Goal: Information Seeking & Learning: Learn about a topic

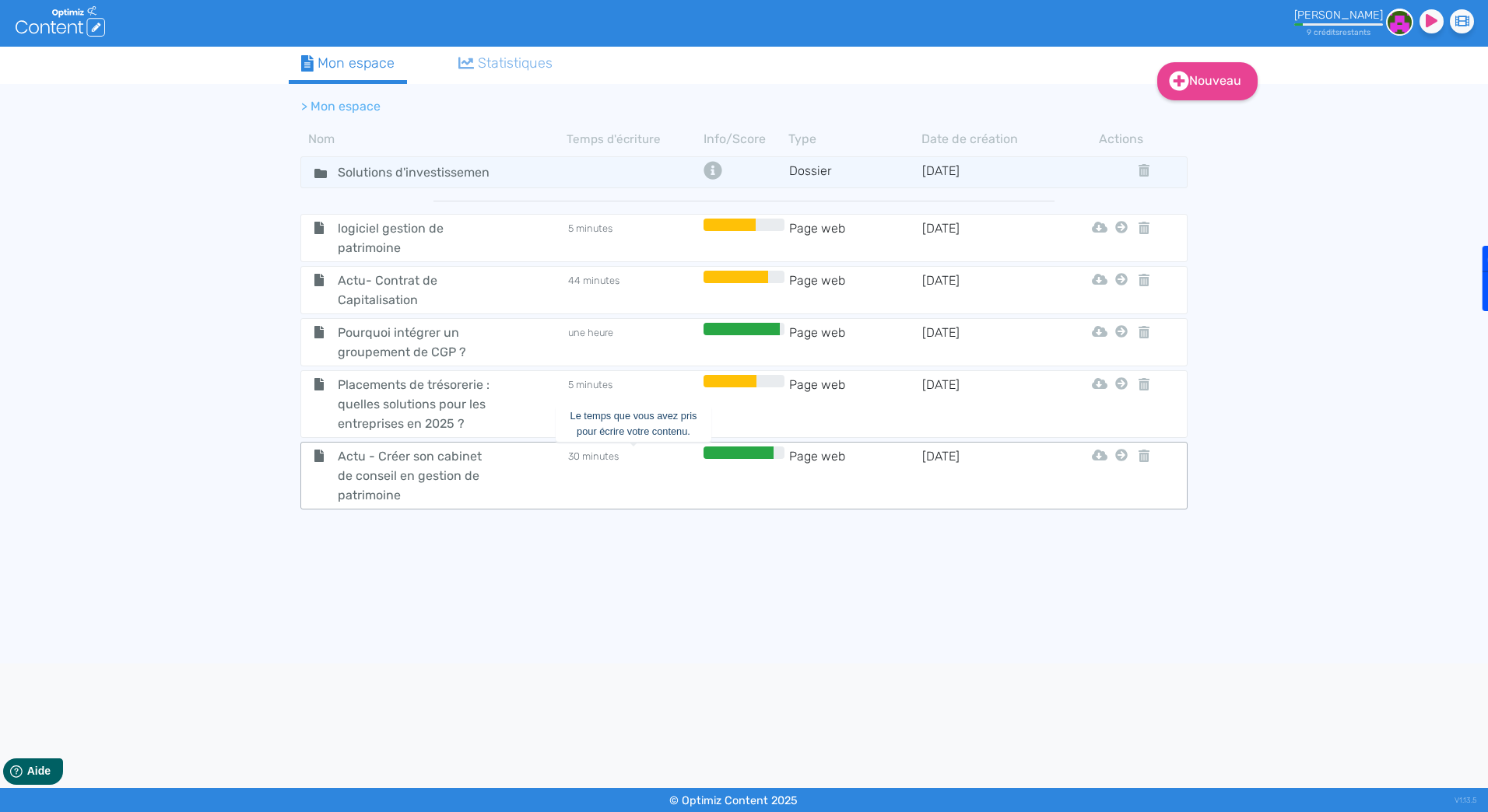
click at [675, 474] on td "30 minutes" at bounding box center [632, 475] width 133 height 58
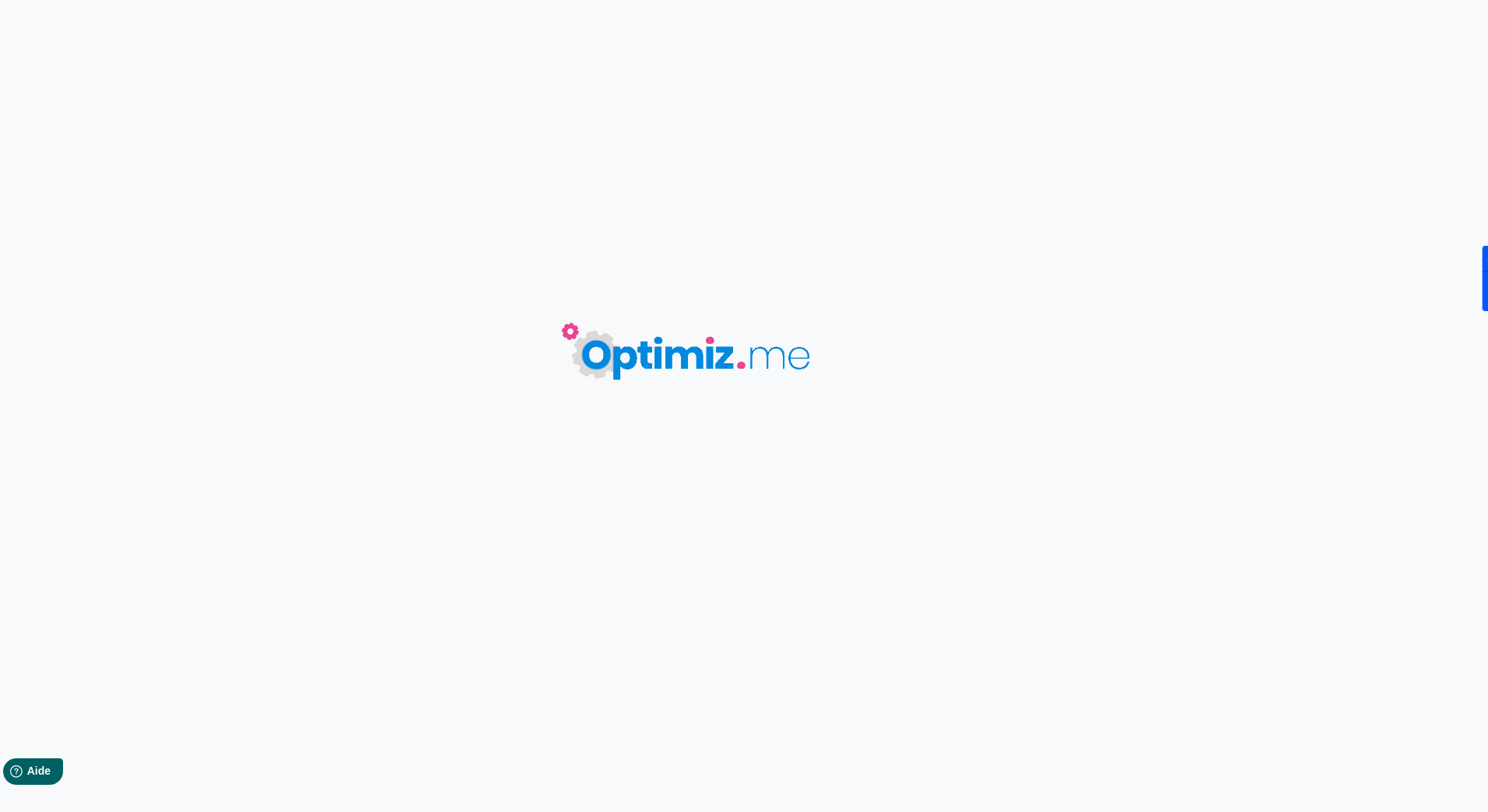
type input "Actu - Créer son cabinet de conseil en gestion de patrimoine"
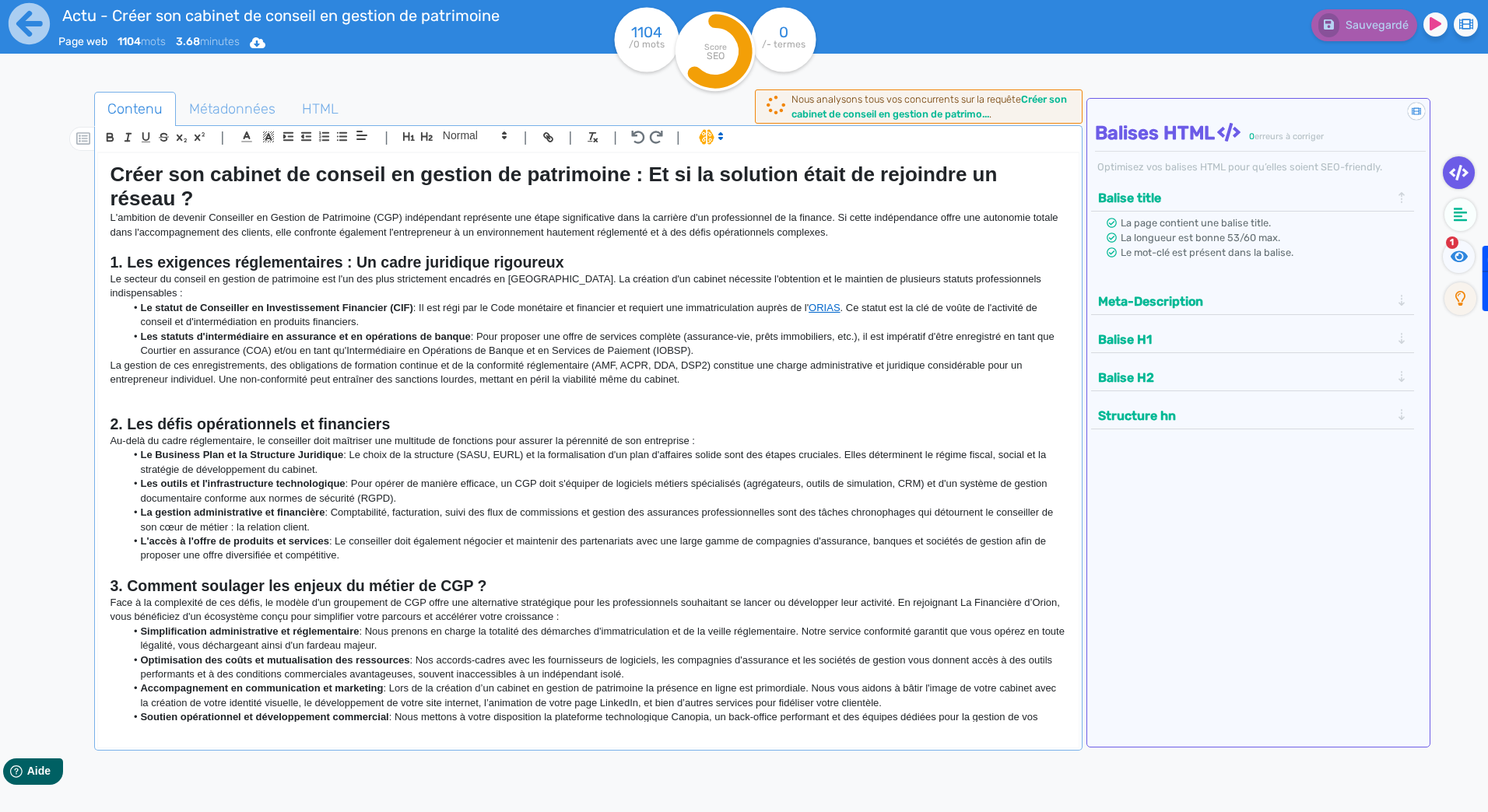
click at [675, 477] on li "Les outils et l'infrastructure technologique : Pour opérer de manière efficace,…" at bounding box center [596, 491] width 941 height 29
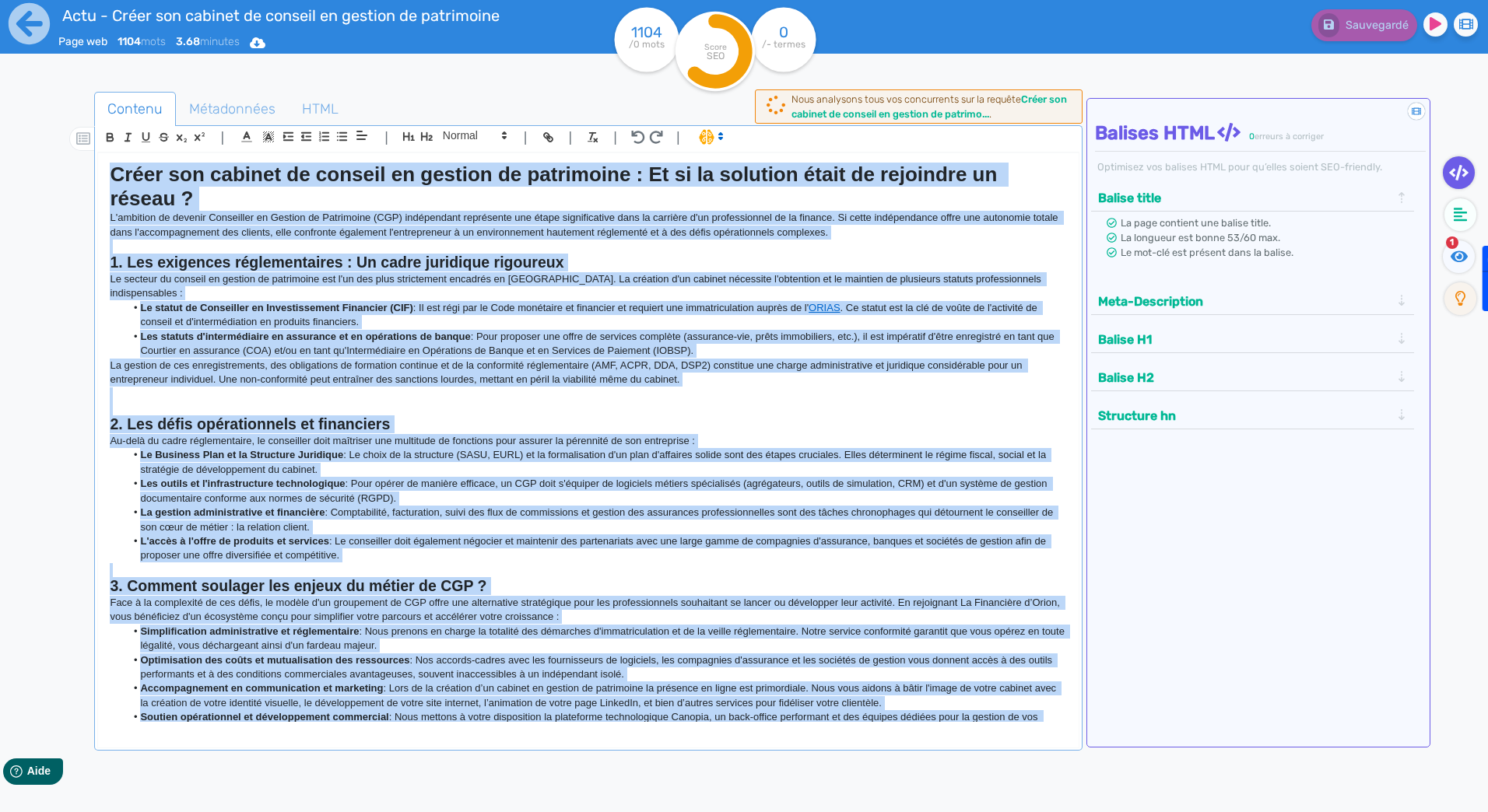
copy div "Lorem ips dolorsi am consect ad elitsed do eiusmodtem : In ut la etdolore magna…"
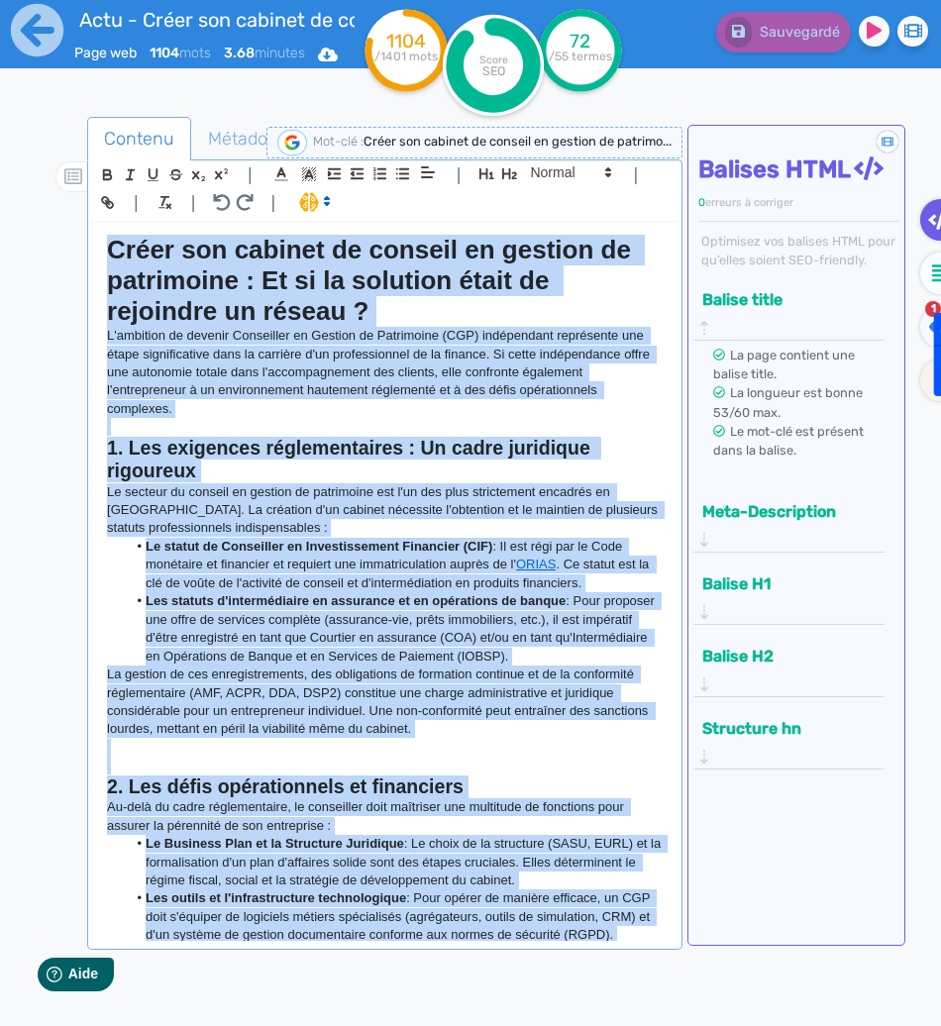
click at [431, 331] on p "L'ambition de devenir Conseiller en Gestion de Patrimoine (CGP) indépendant rep…" at bounding box center [384, 372] width 555 height 91
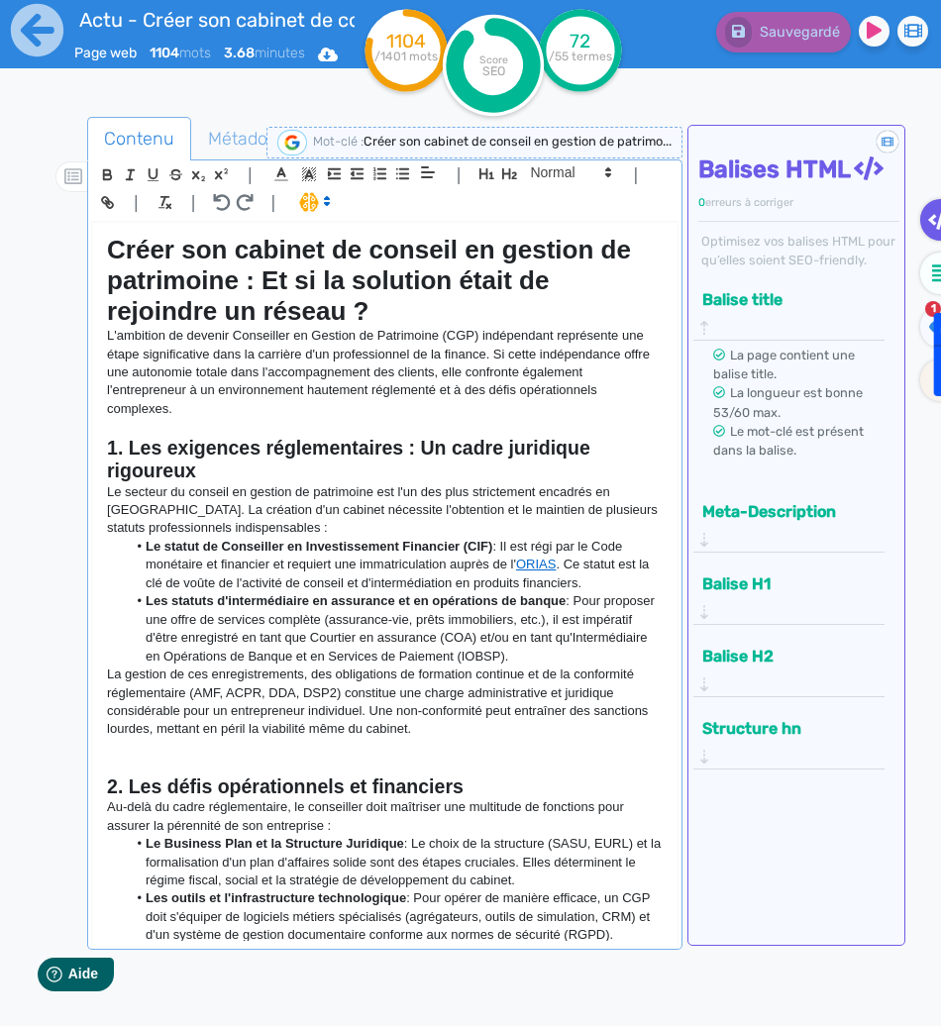
click at [298, 466] on h2 "1. Les exigences réglementaires : Un cadre juridique rigoureux" at bounding box center [384, 460] width 555 height 47
drag, startPoint x: 181, startPoint y: 414, endPoint x: 97, endPoint y: 335, distance: 115.6
click at [97, 335] on div "Créer son cabinet de conseil en gestion de patrimoine : Et si la solution était…" at bounding box center [384, 582] width 584 height 718
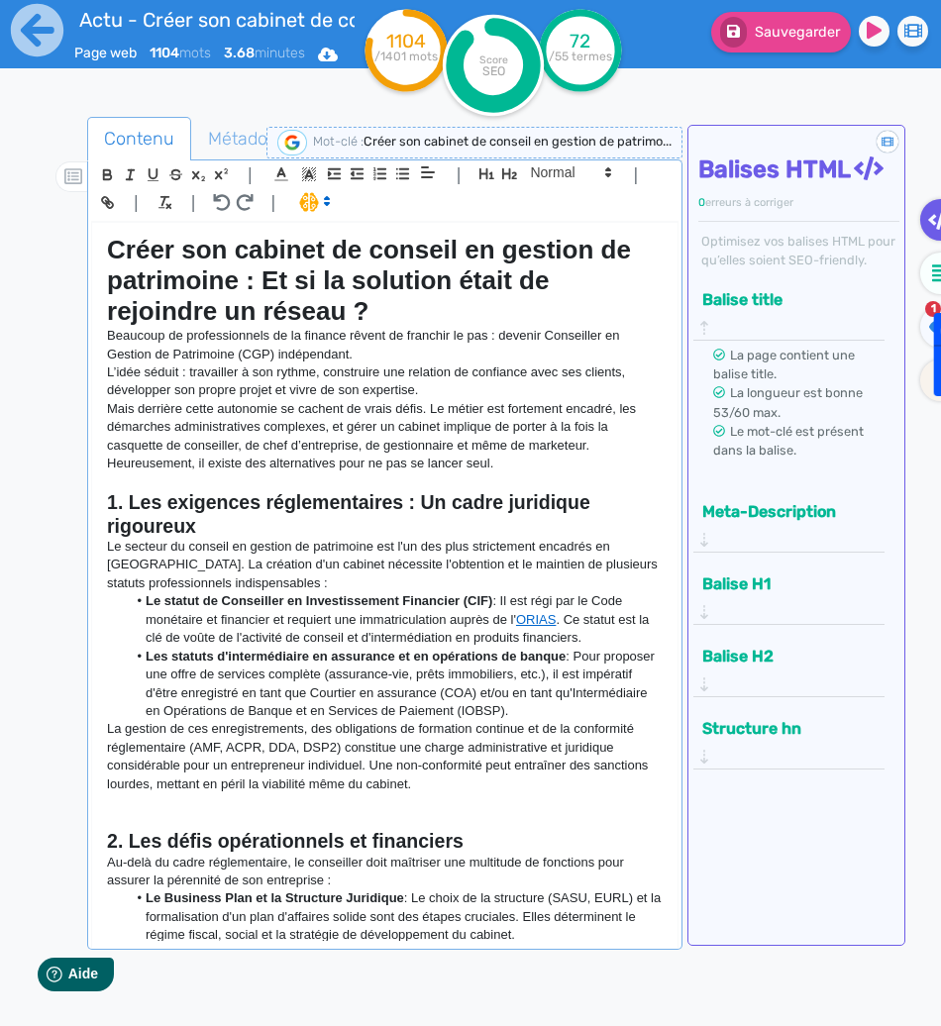
click at [434, 353] on p "Beaucoup de professionnels de la finance rêvent de franchir le pas : devenir Co…" at bounding box center [384, 345] width 555 height 37
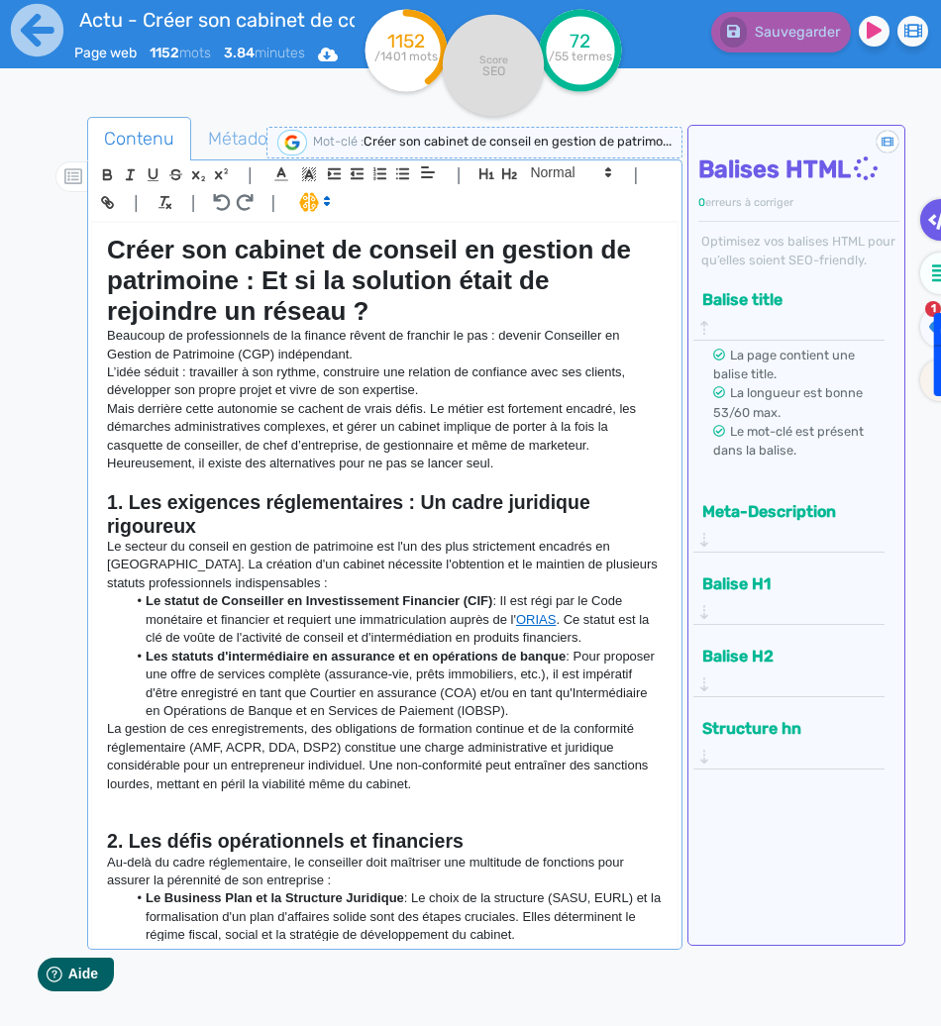
click at [112, 378] on p "L’idée séduit : travailler à son rythme, construire une relation de confiance a…" at bounding box center [384, 381] width 555 height 37
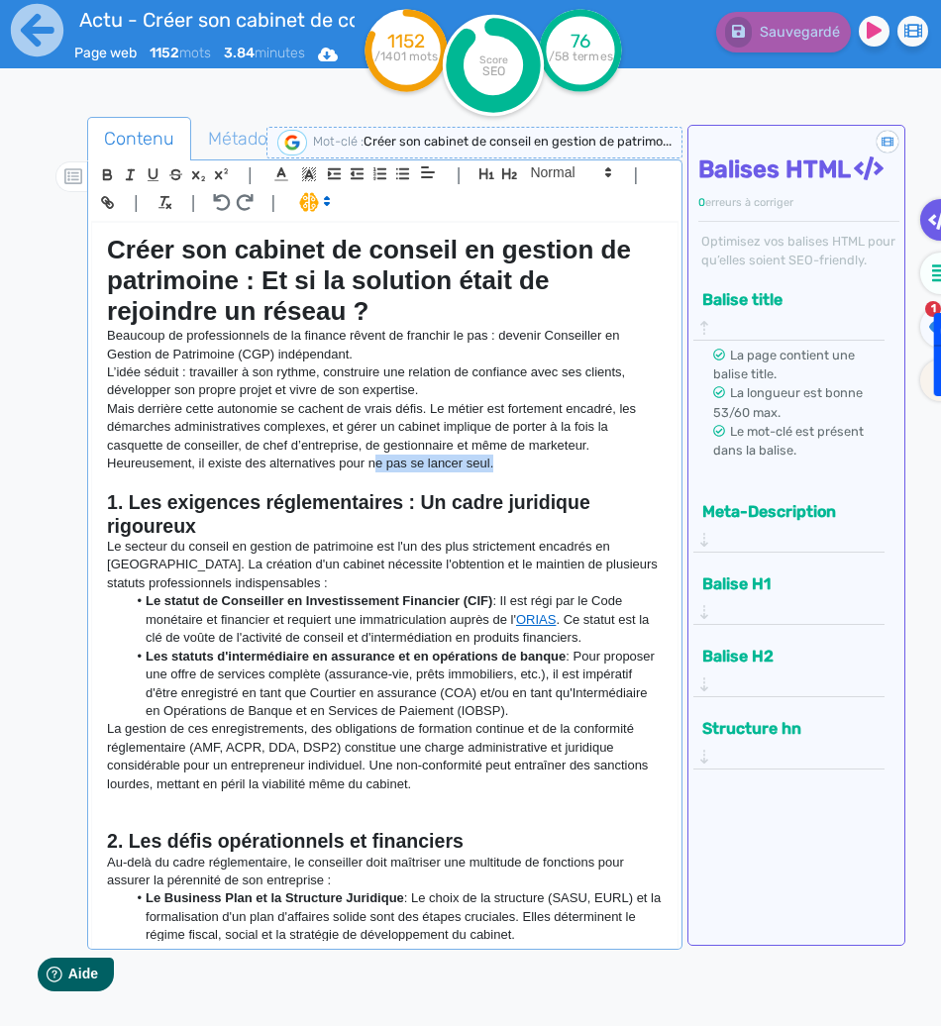
drag, startPoint x: 372, startPoint y: 463, endPoint x: 601, endPoint y: 461, distance: 228.8
click at [601, 461] on p "Heureusement, il existe des alternatives pour ne pas se lancer seul." at bounding box center [384, 464] width 555 height 18
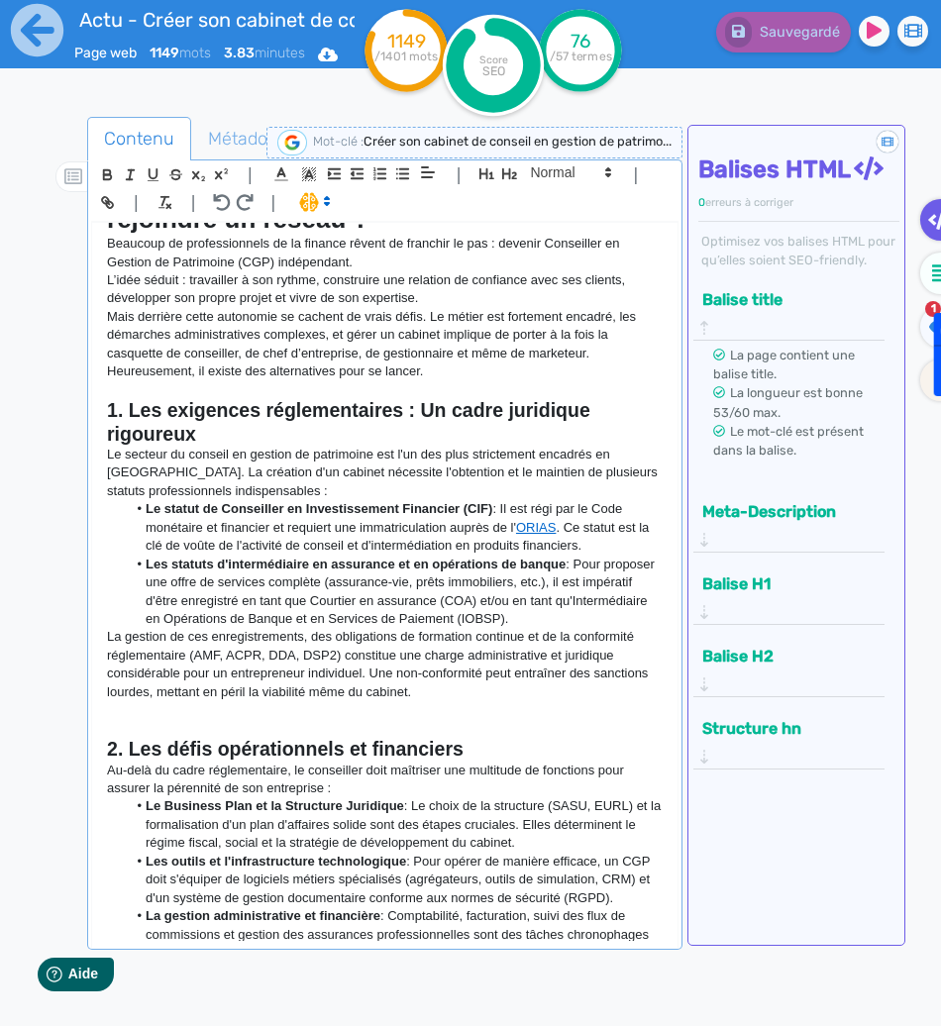
scroll to position [101, 0]
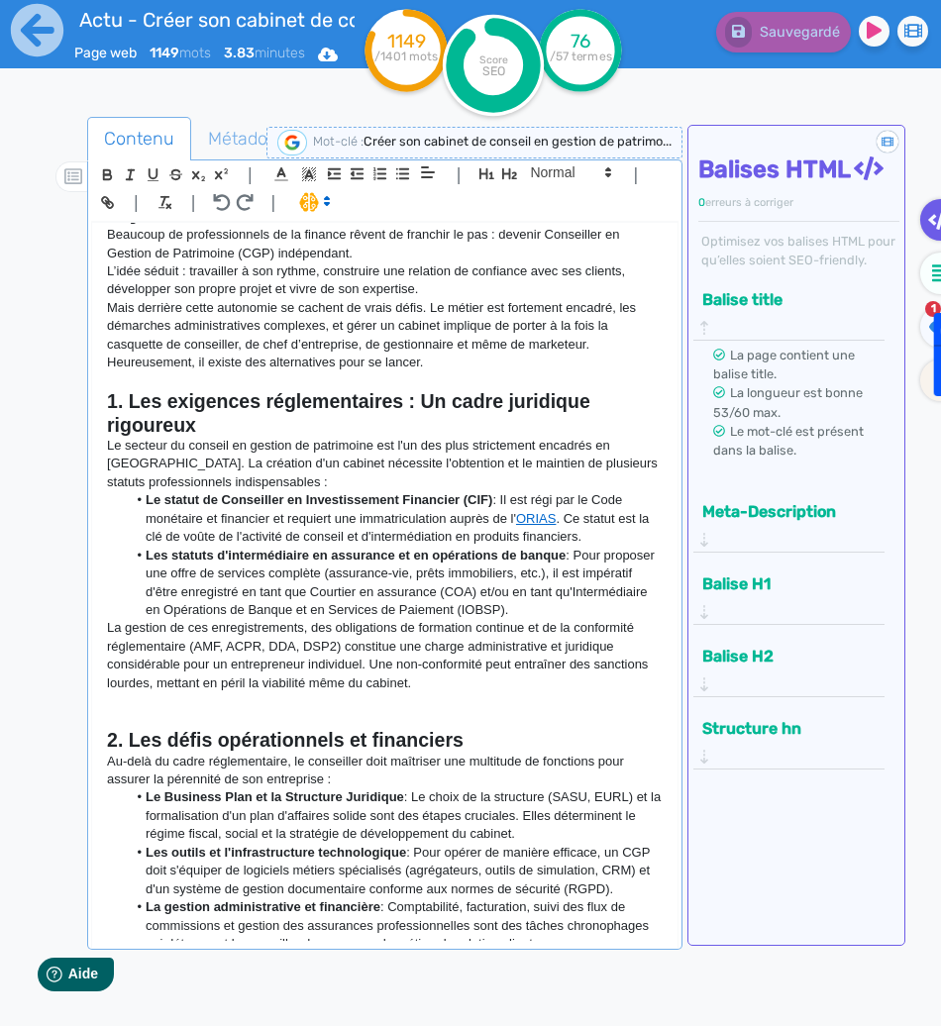
click at [298, 472] on p "Le secteur du conseil en gestion de patrimoine est l'un des plus strictement en…" at bounding box center [384, 464] width 555 height 54
click at [291, 491] on li "Le statut de Conseiller en Investissement Financier (CIF) : Il est régi par le …" at bounding box center [395, 518] width 536 height 54
click at [291, 490] on p "Le secteur du conseil en gestion de patrimoine est l'un des plus strictement en…" at bounding box center [384, 464] width 555 height 54
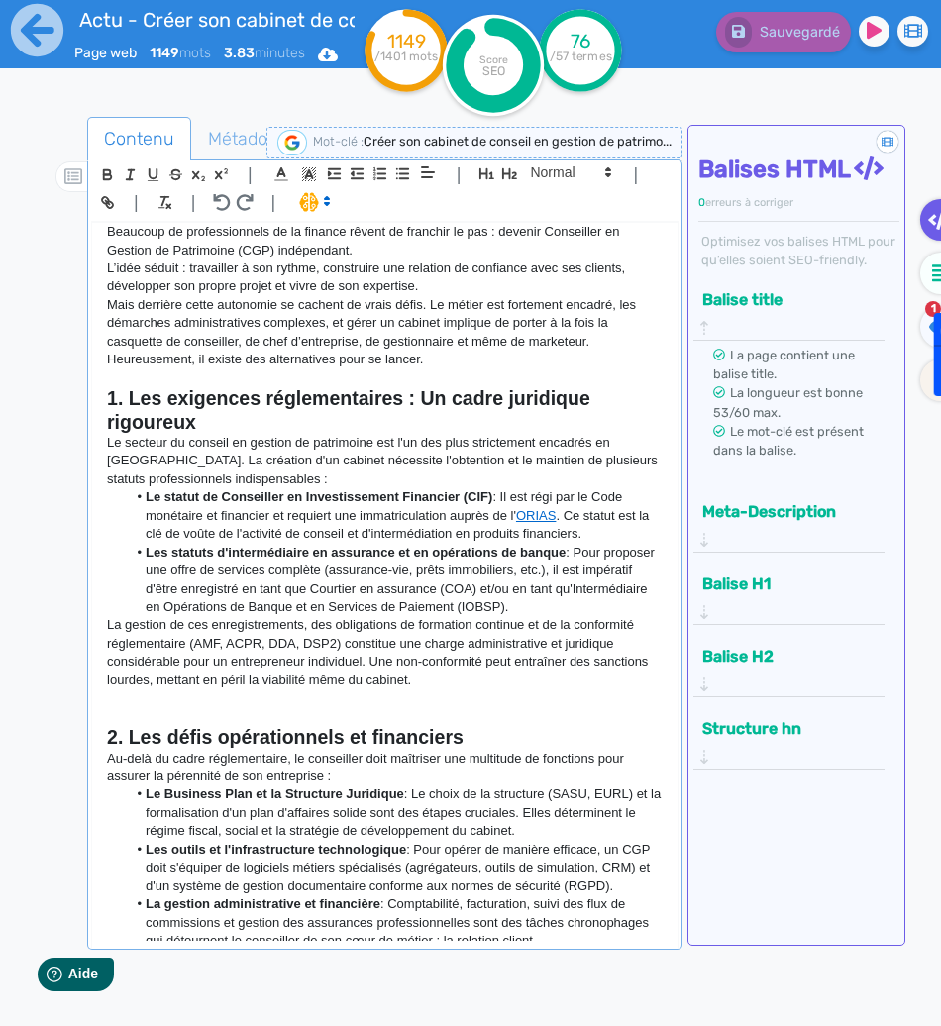
scroll to position [103, 0]
drag, startPoint x: 291, startPoint y: 490, endPoint x: 181, endPoint y: 484, distance: 110.1
click at [181, 484] on div "Créer son cabinet de conseil en gestion de patrimoine : Et si la solution était…" at bounding box center [384, 582] width 584 height 718
click at [331, 499] on strong "Le statut de Conseiller en Investissement Financier (CIF)" at bounding box center [319, 497] width 347 height 15
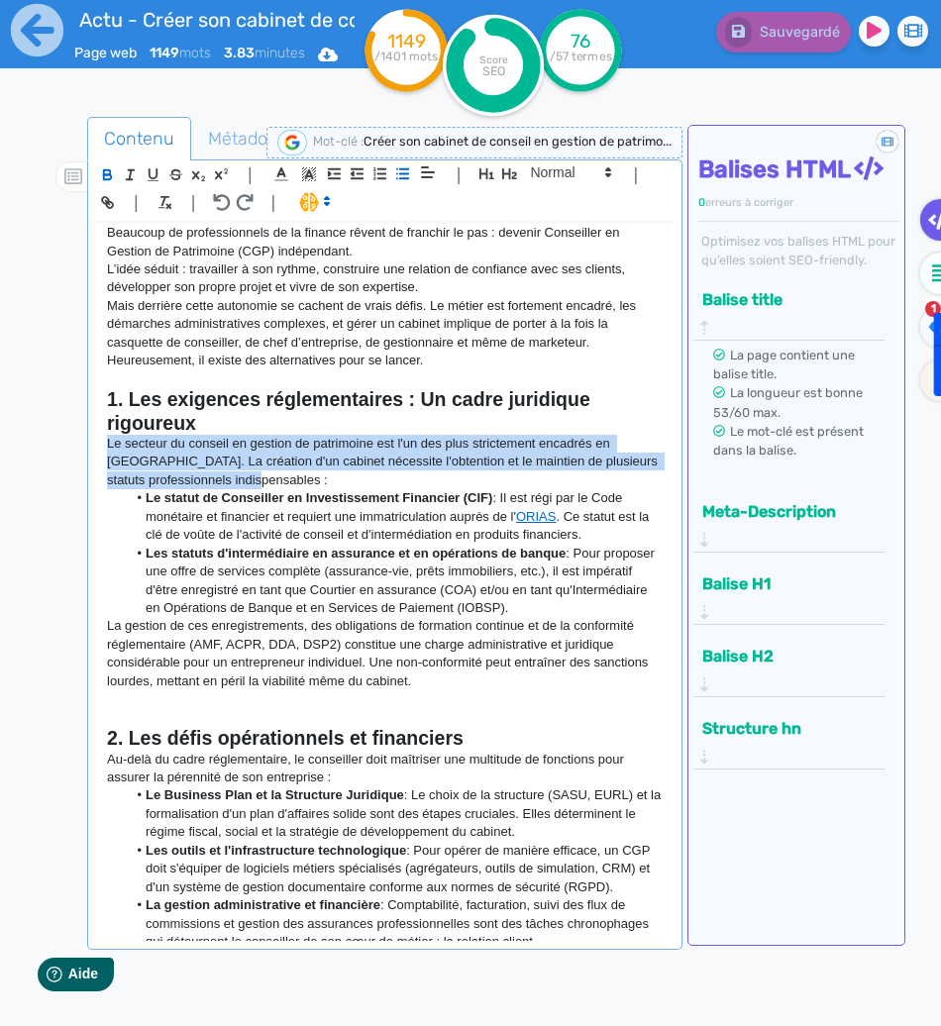
drag, startPoint x: 319, startPoint y: 472, endPoint x: 89, endPoint y: 451, distance: 230.8
click at [89, 451] on div "| | H3 H4 H5 H6 Normal | | | | Créer son cabinet de conseil en gestion de patri…" at bounding box center [384, 554] width 594 height 790
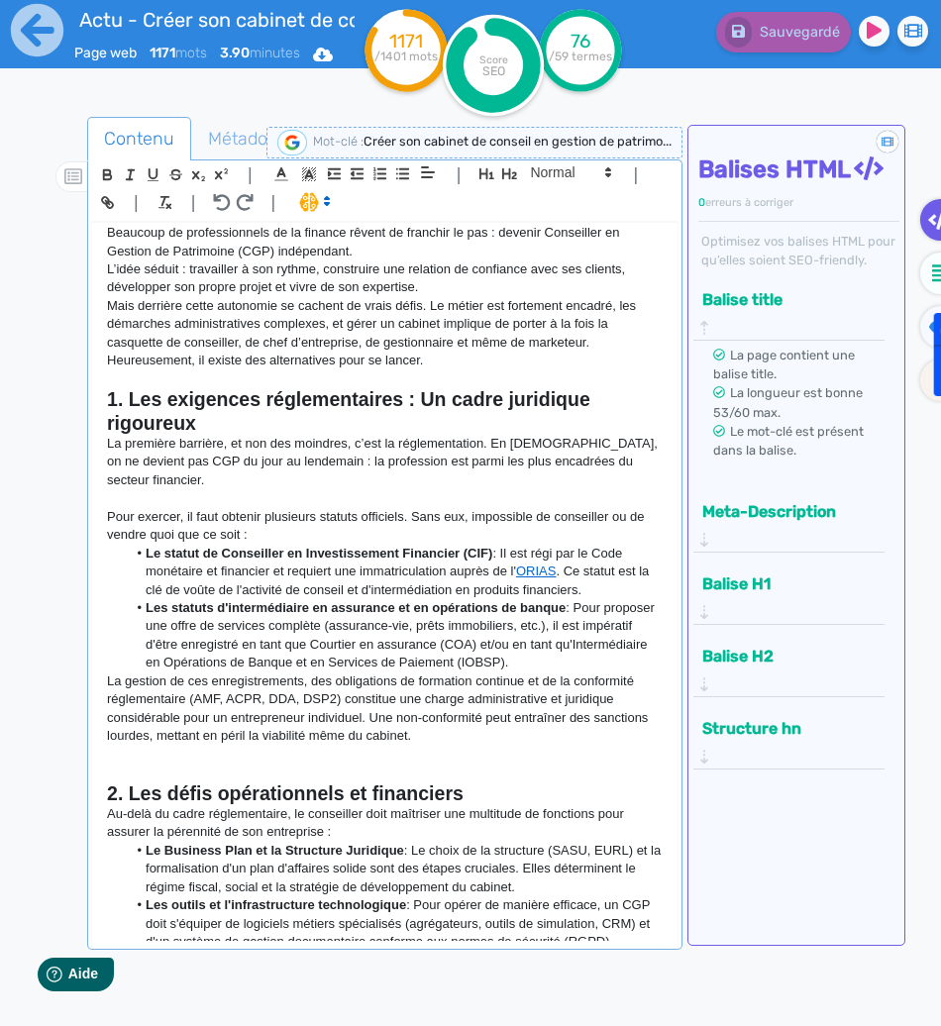
click at [504, 573] on li "Le statut de Conseiller en Investissement Financier (CIF) : Il est régi par le …" at bounding box center [395, 572] width 536 height 54
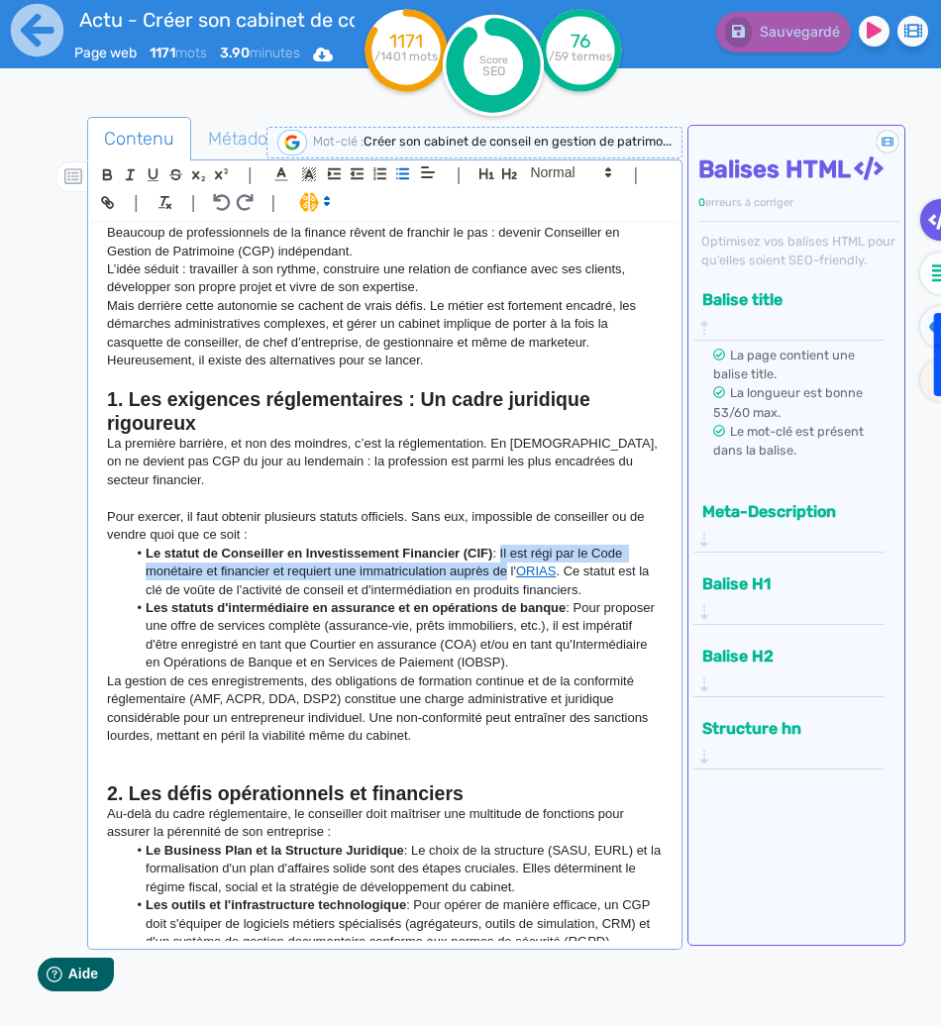
drag, startPoint x: 504, startPoint y: 573, endPoint x: 504, endPoint y: 551, distance: 22.8
click at [504, 551] on li "Le statut de Conseiller en Investissement Financier (CIF) : Il est régi par le …" at bounding box center [395, 572] width 536 height 54
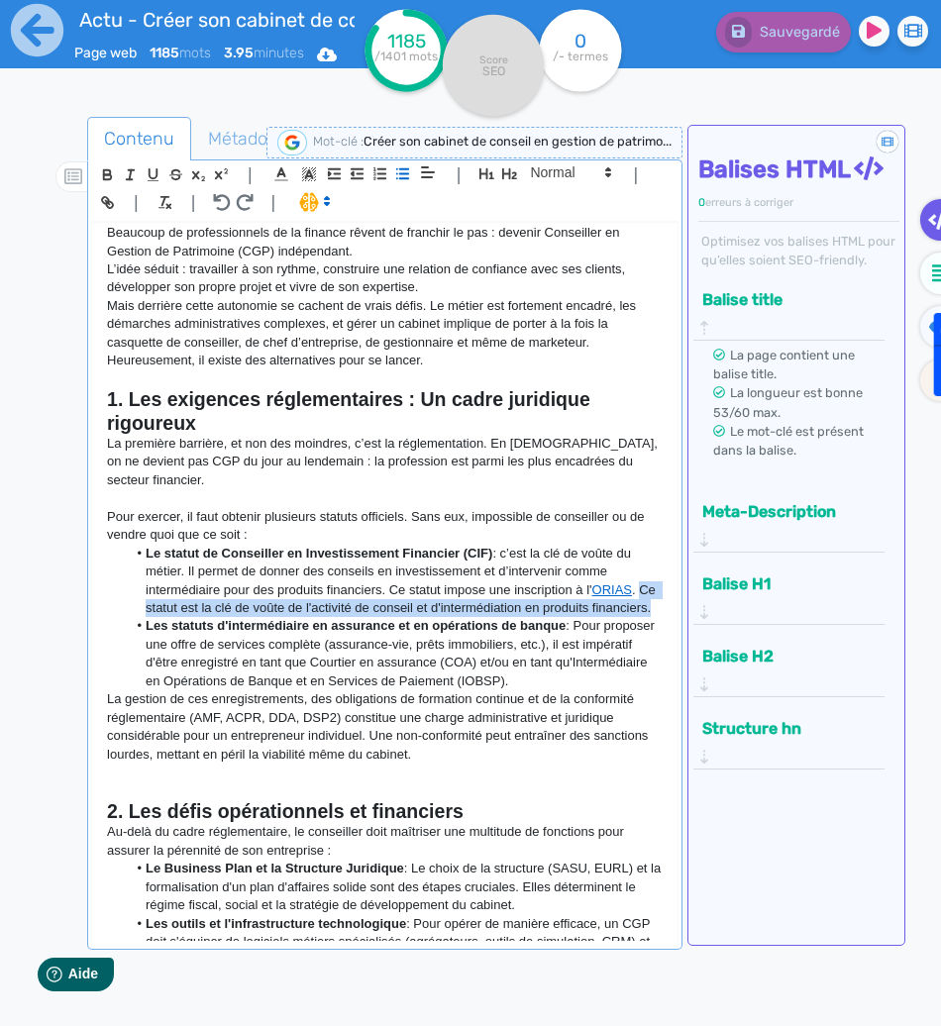
drag, startPoint x: 239, startPoint y: 628, endPoint x: 116, endPoint y: 608, distance: 124.4
click at [116, 608] on ul "Le statut de Conseiller en Investissement Financier (CIF) : c’est la clé de voû…" at bounding box center [384, 618] width 555 height 147
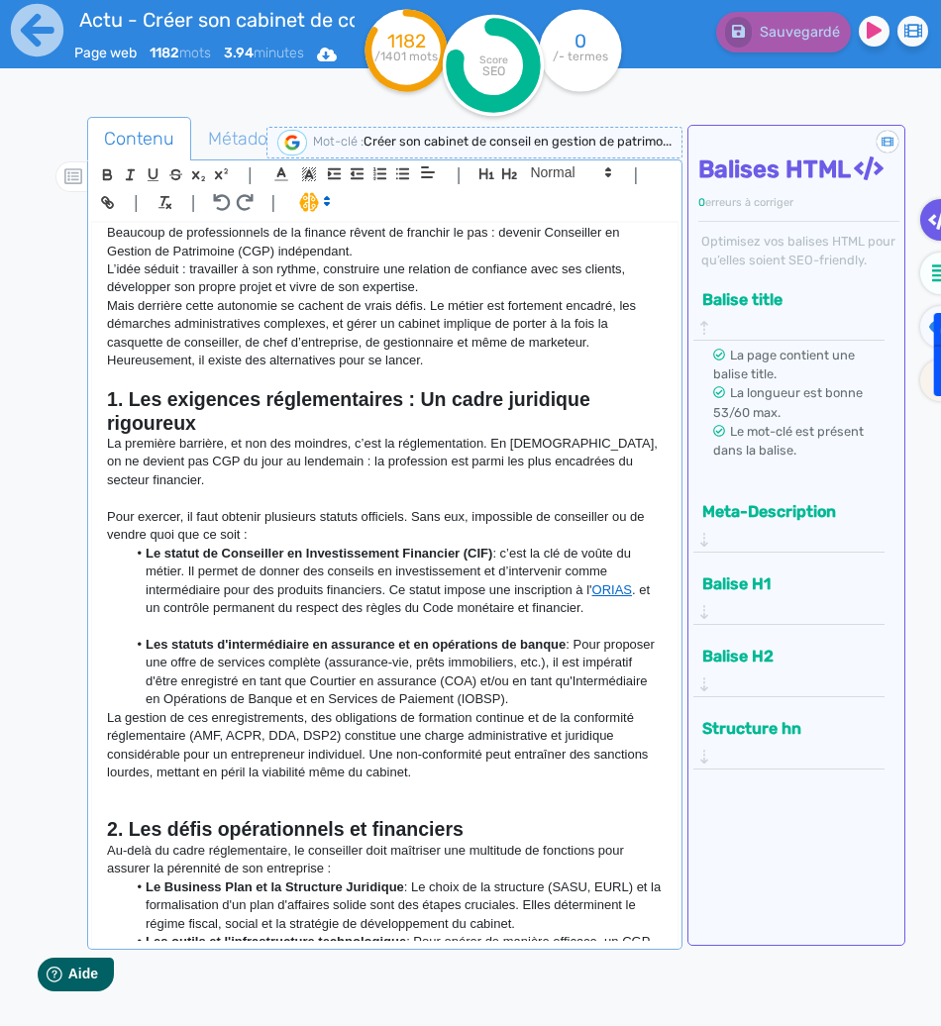
click at [635, 610] on li "Le statut de Conseiller en Investissement Financier (CIF) : c’est la clé de voû…" at bounding box center [395, 581] width 536 height 73
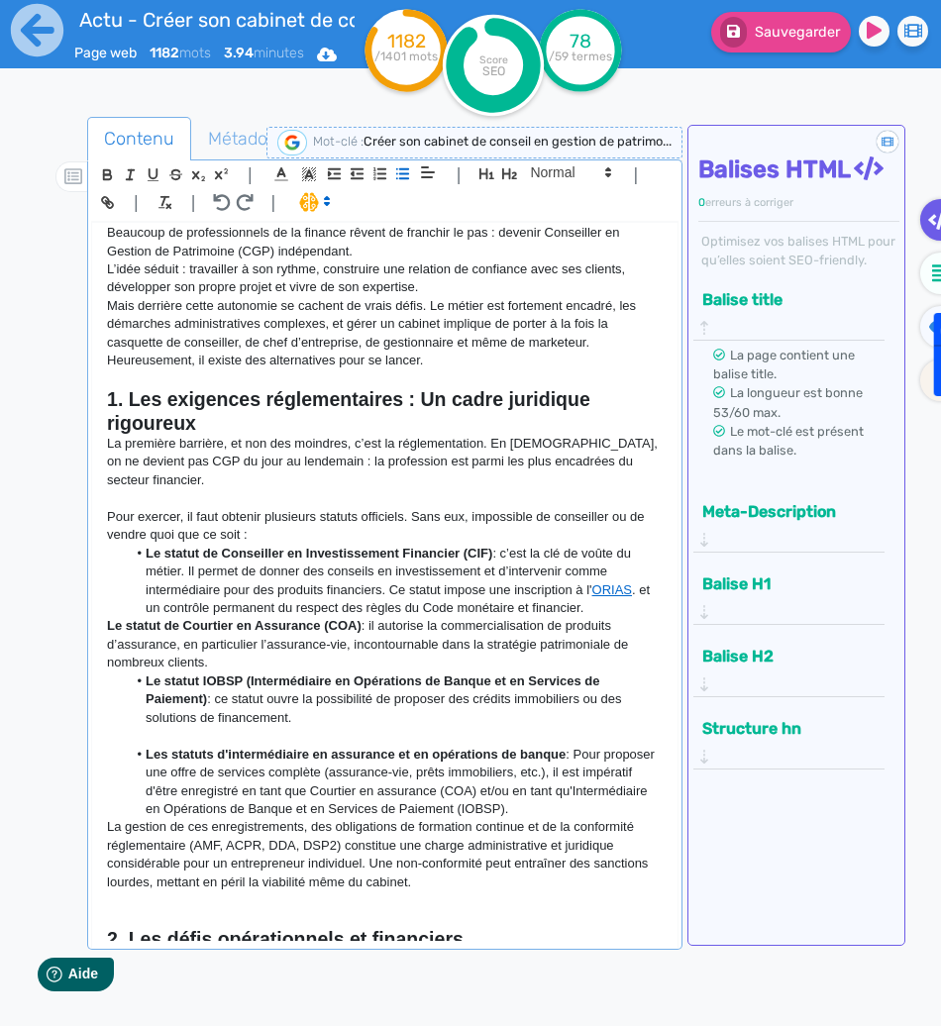
click at [109, 626] on strong "Le statut de Courtier en Assurance (COA)" at bounding box center [234, 625] width 255 height 15
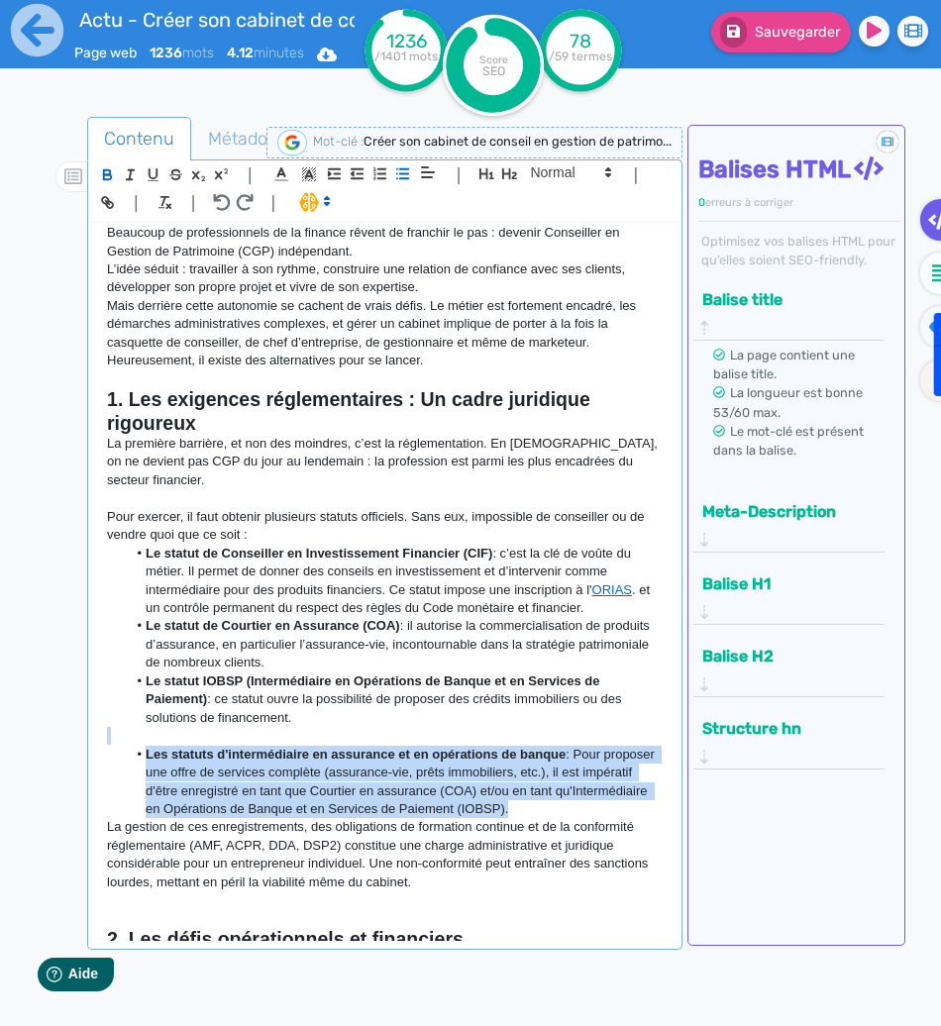
drag, startPoint x: 171, startPoint y: 737, endPoint x: 644, endPoint y: 809, distance: 477.9
click at [644, 809] on div "Créer son cabinet de conseil en gestion de patrimoine : Et si la solution était…" at bounding box center [384, 582] width 584 height 718
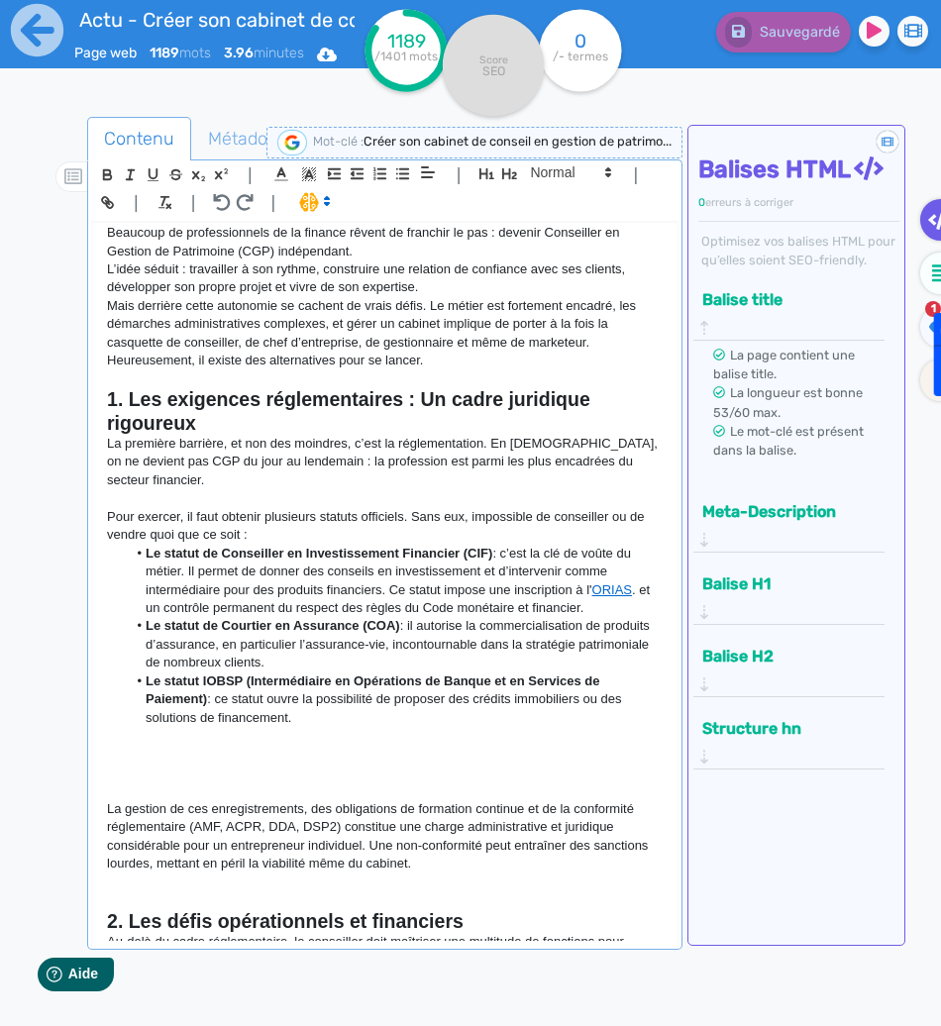
click at [192, 744] on p at bounding box center [384, 736] width 555 height 18
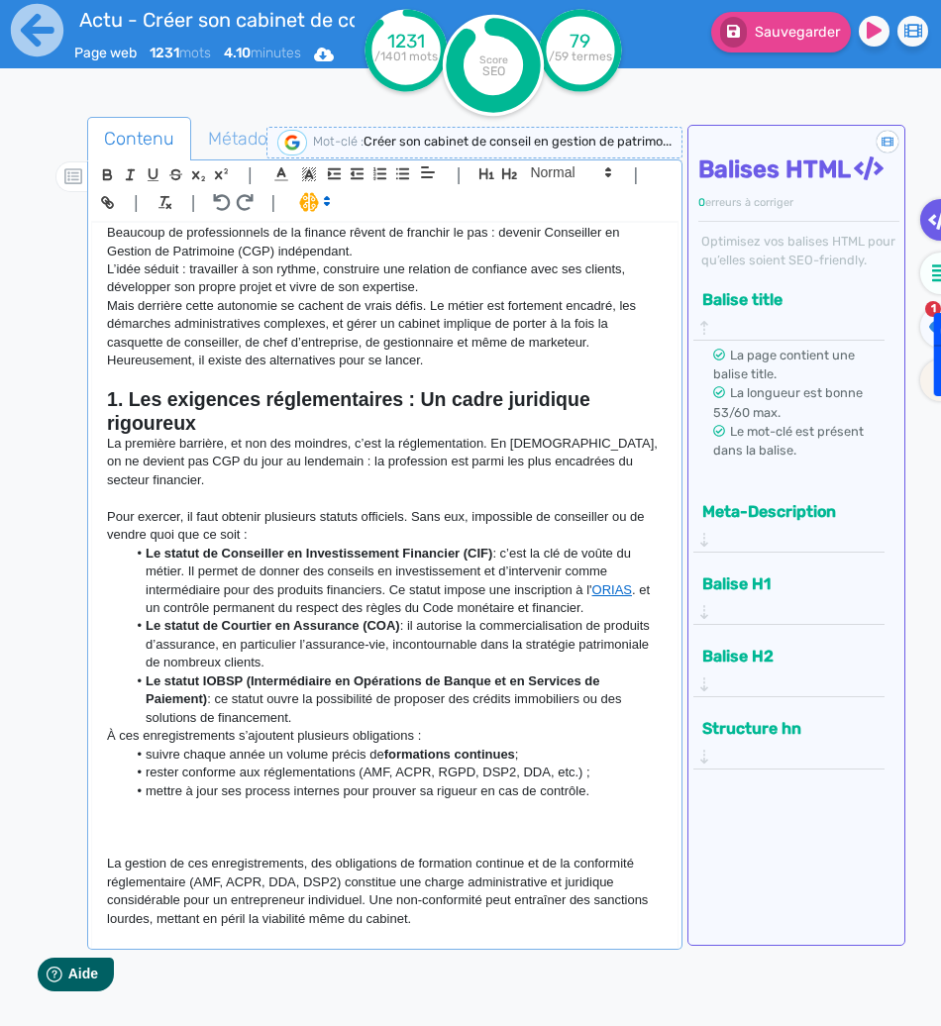
drag, startPoint x: 147, startPoint y: 751, endPoint x: 101, endPoint y: 753, distance: 45.6
click at [101, 753] on div "Créer son cabinet de conseil en gestion de patrimoine : Et si la solution était…" at bounding box center [384, 582] width 584 height 718
click at [344, 718] on li "Le statut IOBSP (Intermédiaire en Opérations de Banque et en Services de Paieme…" at bounding box center [395, 699] width 536 height 54
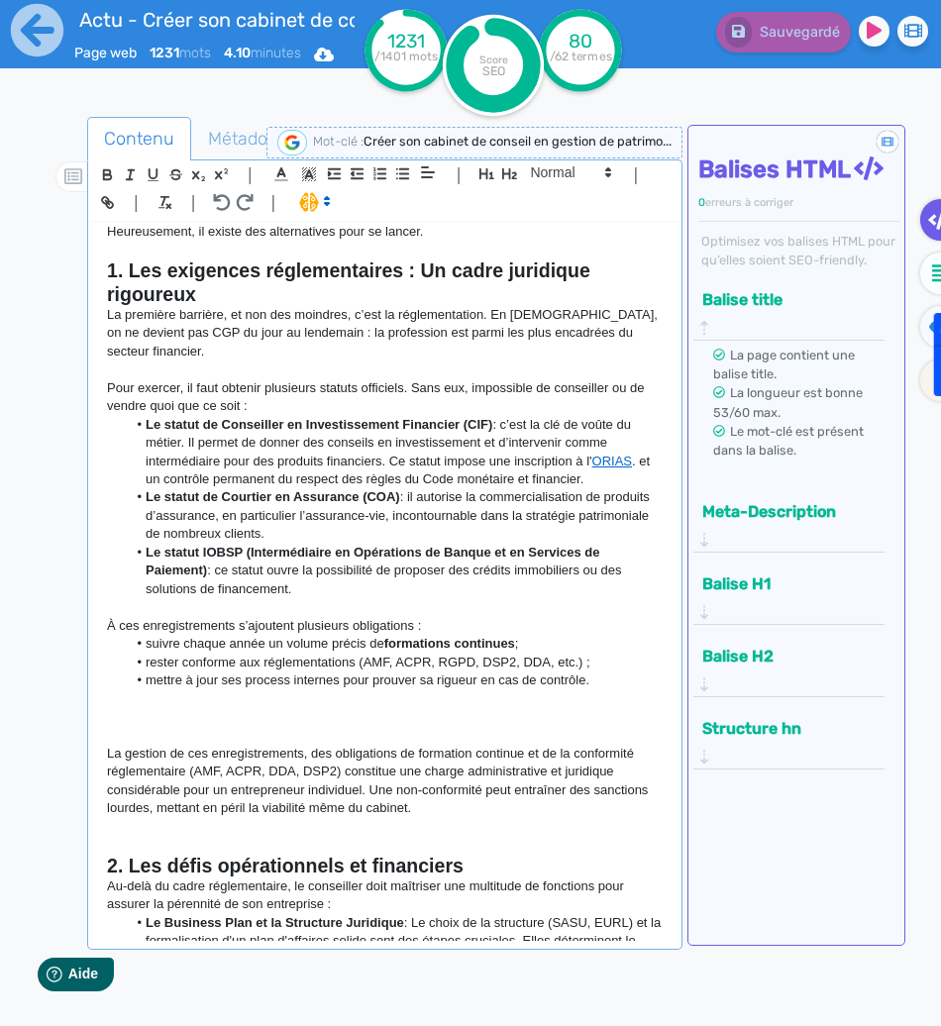
scroll to position [233, 0]
click at [402, 706] on p at bounding box center [384, 697] width 555 height 18
click at [359, 710] on p at bounding box center [384, 716] width 555 height 18
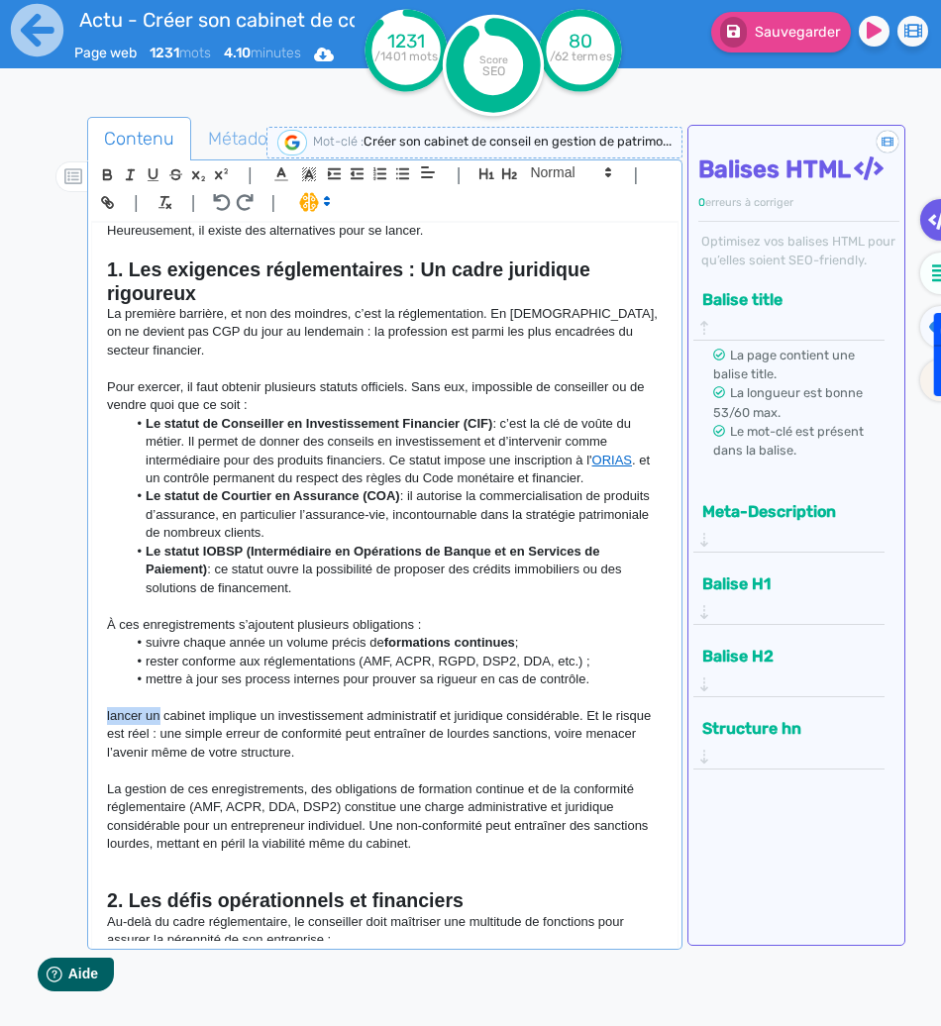
drag, startPoint x: 158, startPoint y: 717, endPoint x: 75, endPoint y: 719, distance: 83.2
click at [75, 719] on div "Contenu Métadonnées HTML | | H3 H4 H5 H6 Normal | | | | Créer son cabinet de co…" at bounding box center [498, 631] width 883 height 1039
click at [211, 711] on p "Créer son cabinet implique un investissement administratif et juridique considé…" at bounding box center [384, 734] width 555 height 54
click at [220, 711] on p "Créer son cabinet de gestion de patrimoine implique un investissement administr…" at bounding box center [384, 734] width 555 height 54
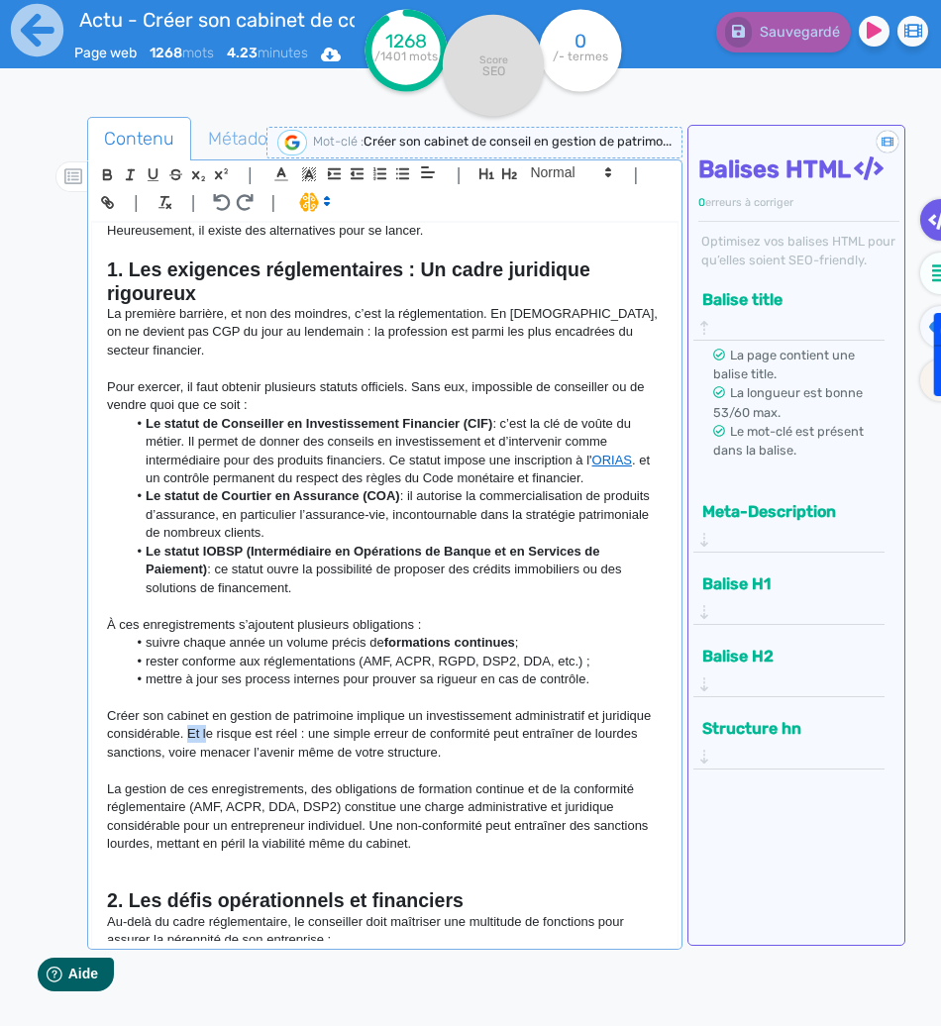
drag, startPoint x: 257, startPoint y: 731, endPoint x: 241, endPoint y: 740, distance: 19.0
click at [241, 740] on p "Créer son cabinet en gestion de patrimoine implique un investissement administr…" at bounding box center [384, 734] width 555 height 54
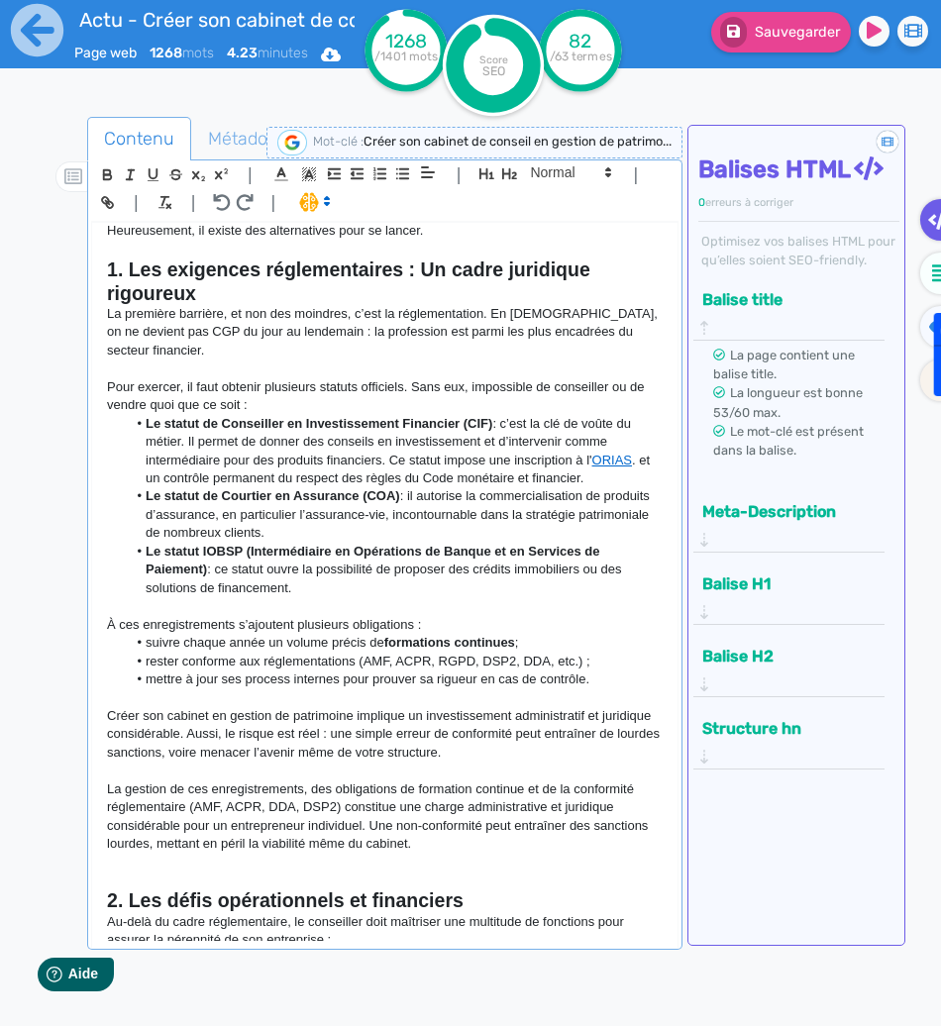
click at [325, 733] on p "Créer son cabinet en gestion de patrimoine implique un investissement administr…" at bounding box center [384, 734] width 555 height 54
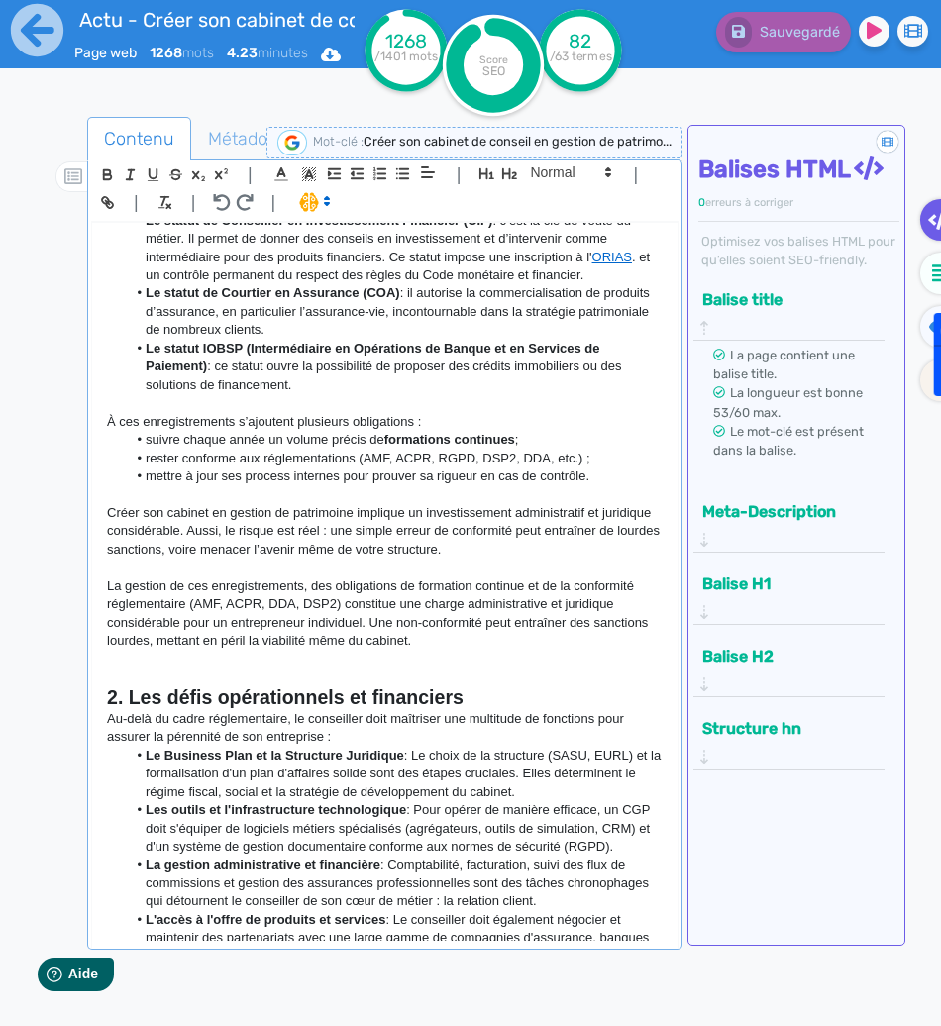
scroll to position [437, 0]
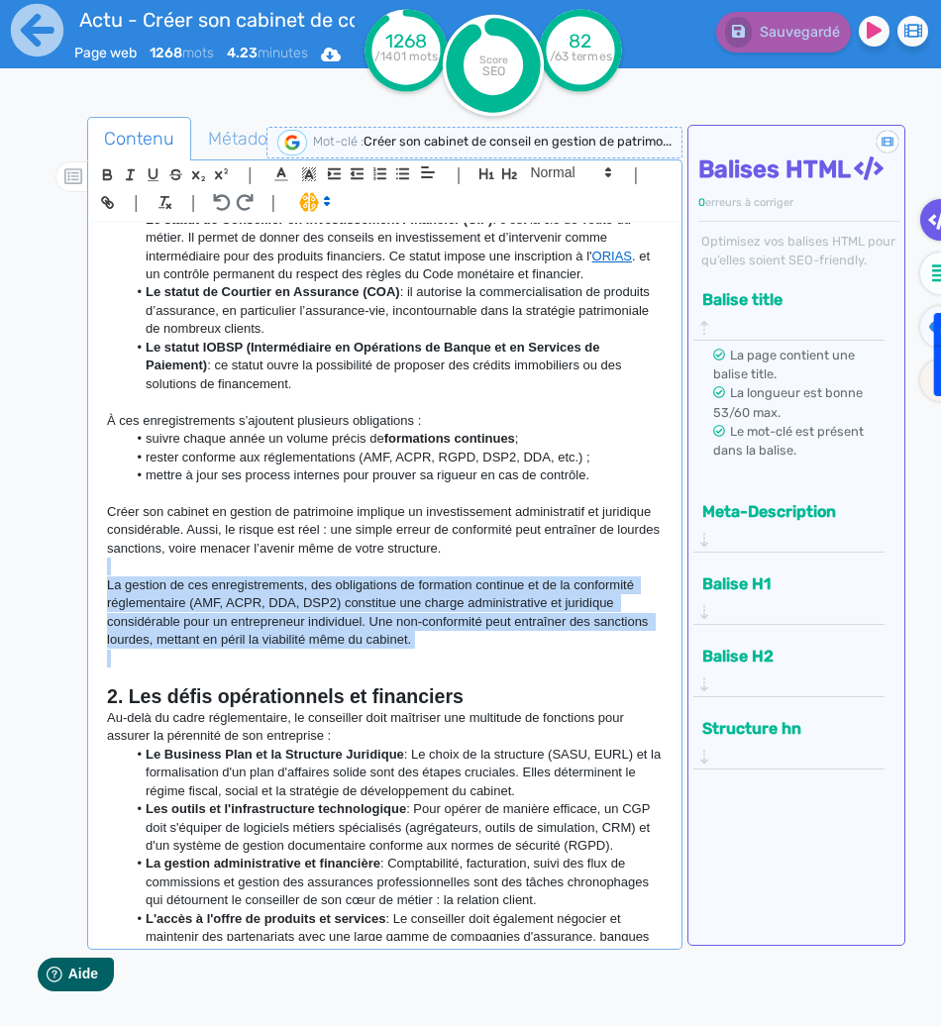
drag, startPoint x: 512, startPoint y: 655, endPoint x: 214, endPoint y: 565, distance: 311.1
click at [214, 565] on div "Créer son cabinet de conseil en gestion de patrimoine : Et si la solution était…" at bounding box center [384, 582] width 584 height 718
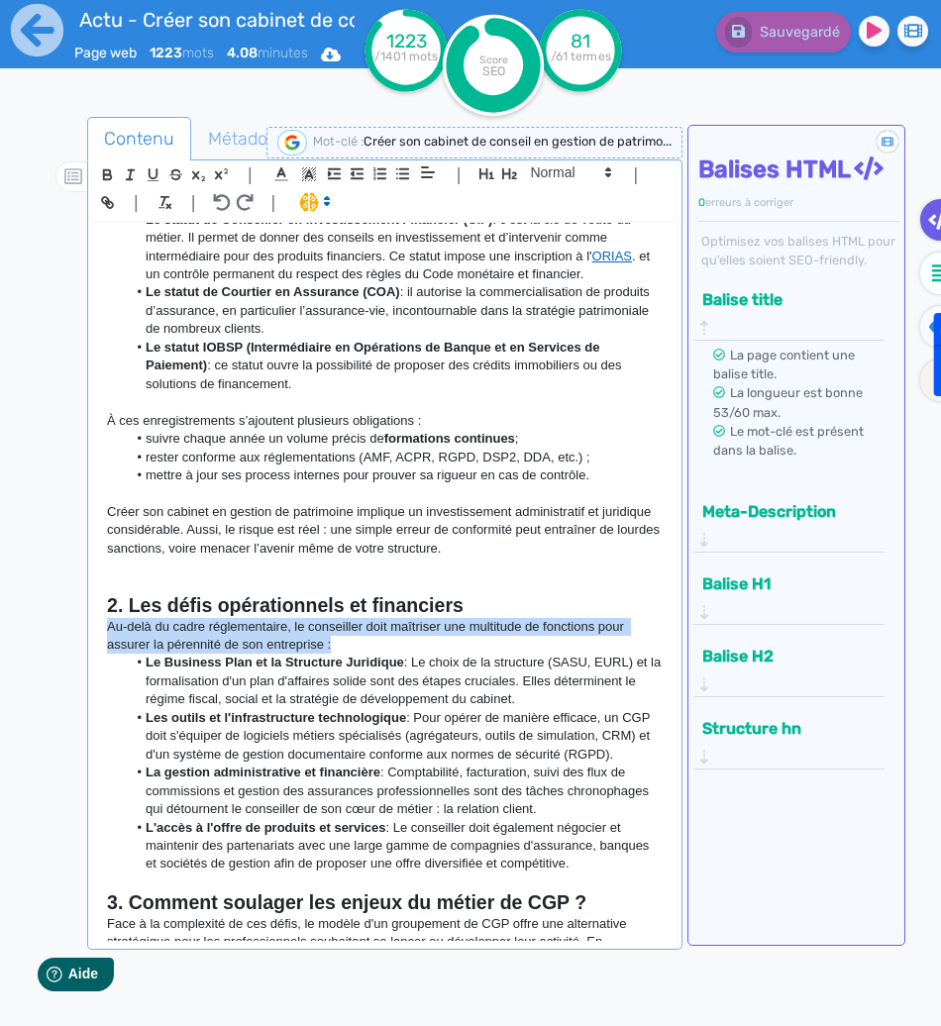
drag, startPoint x: 362, startPoint y: 648, endPoint x: 94, endPoint y: 635, distance: 268.7
click at [94, 635] on div "Créer son cabinet de conseil en gestion de patrimoine : Et si la solution était…" at bounding box center [384, 582] width 584 height 718
